Goal: Information Seeking & Learning: Learn about a topic

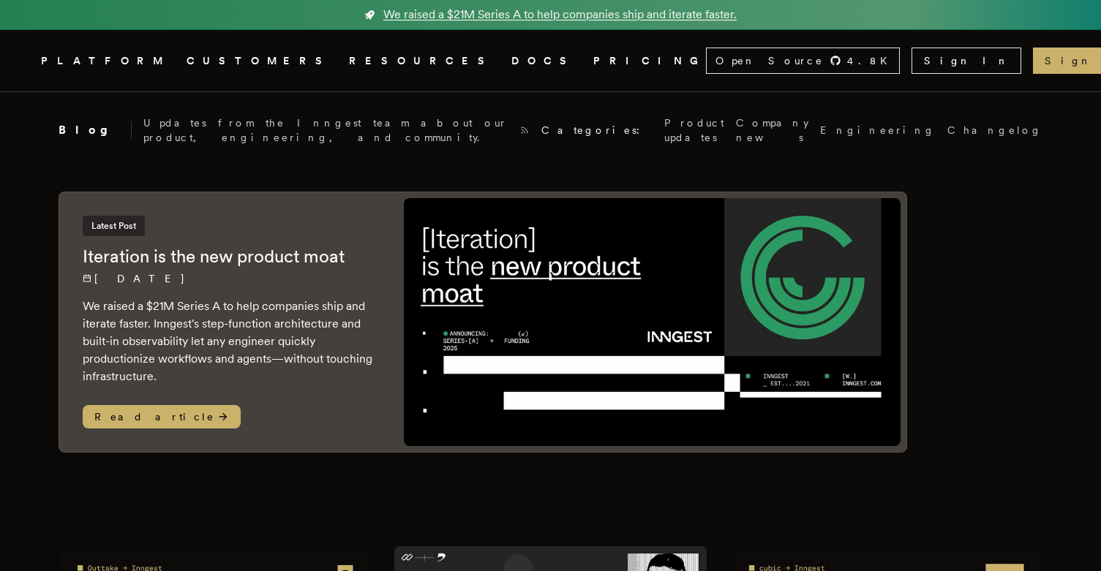
click at [608, 11] on span "We raised a $21M Series A to help companies ship and iterate faster." at bounding box center [559, 15] width 353 height 18
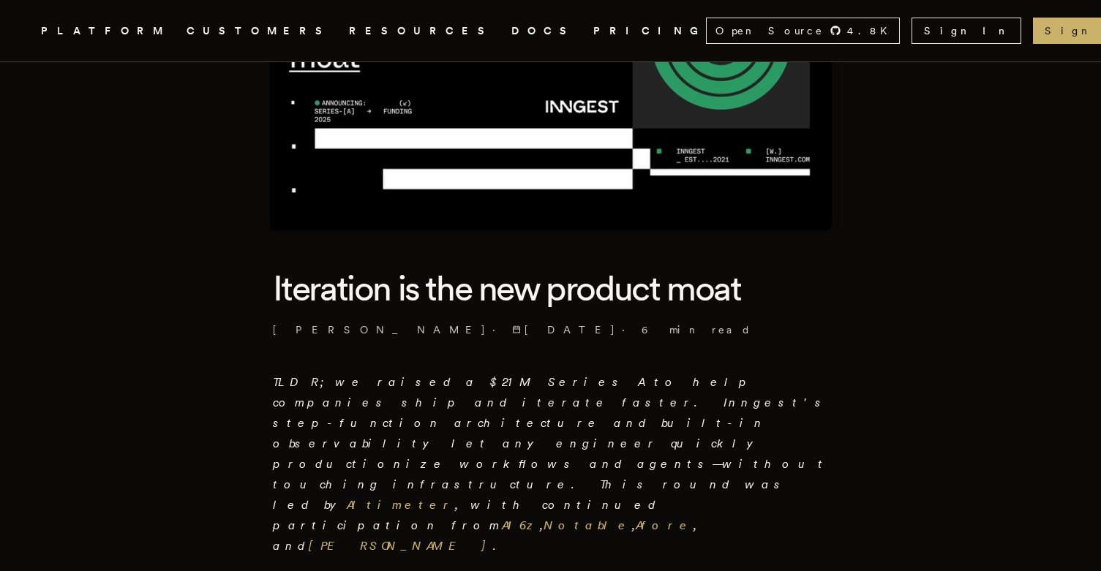
scroll to position [196, 0]
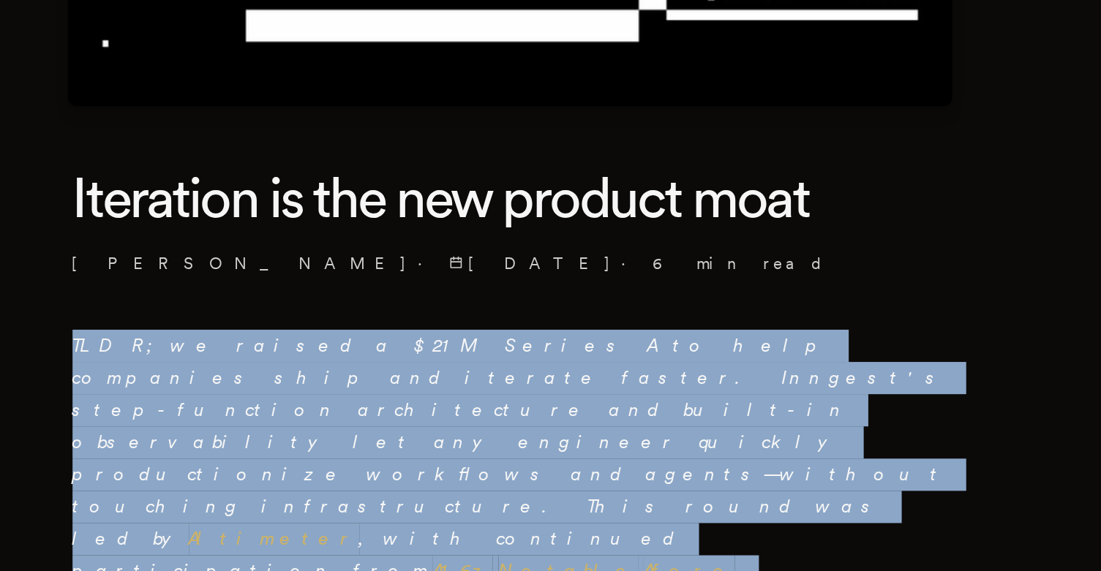
drag, startPoint x: 639, startPoint y: 445, endPoint x: 646, endPoint y: 364, distance: 80.8
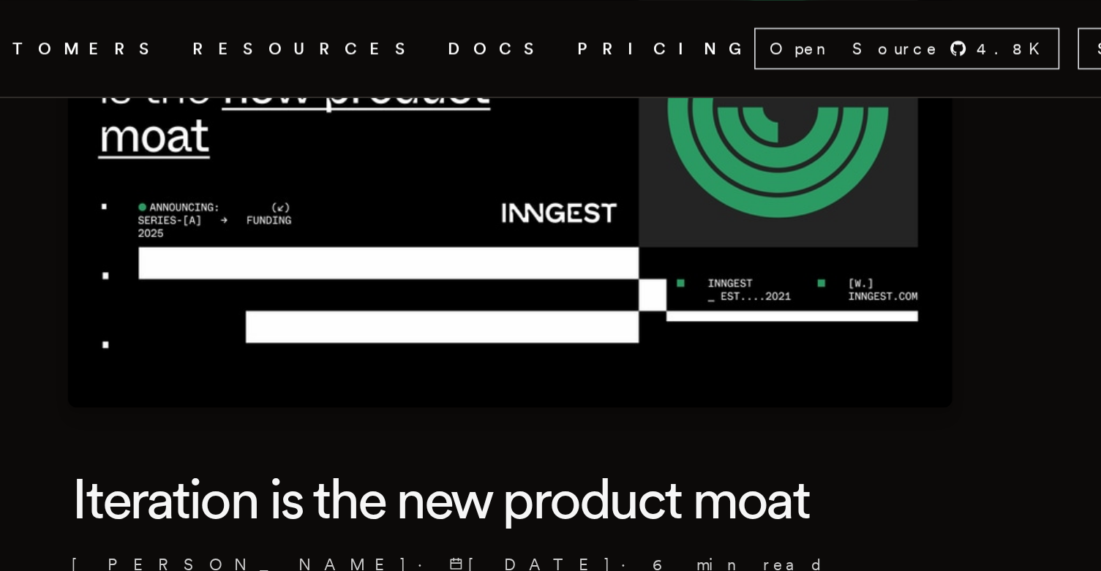
scroll to position [156, 0]
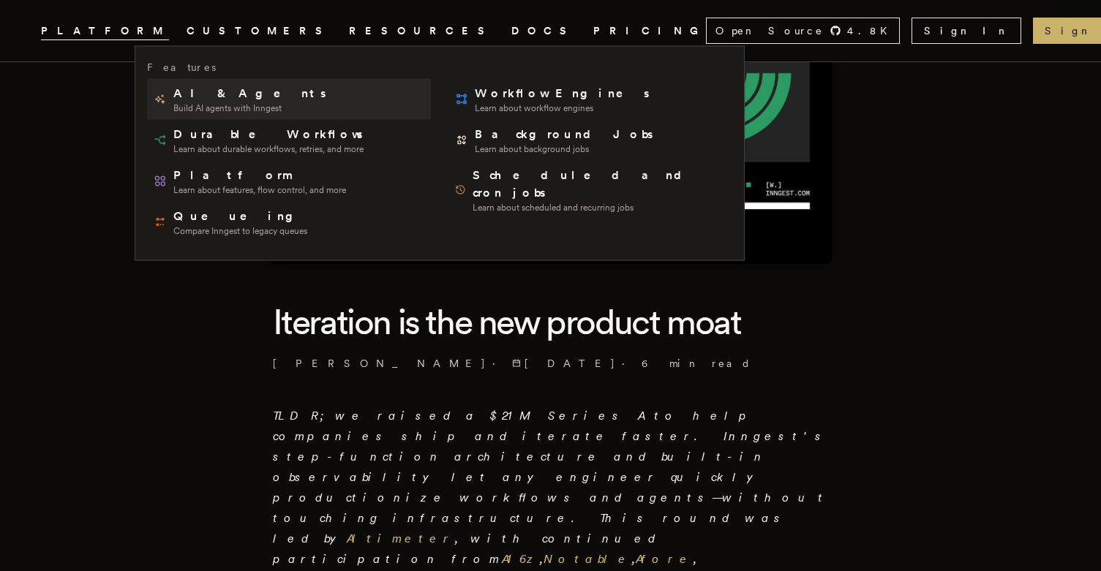
click at [201, 91] on span "AI & Agents" at bounding box center [250, 94] width 155 height 18
